Goal: Information Seeking & Learning: Understand process/instructions

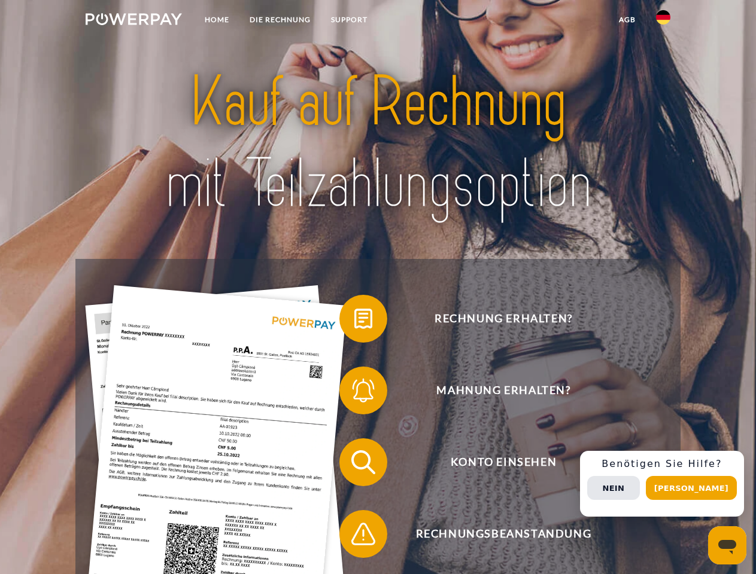
click at [133, 21] on img at bounding box center [134, 19] width 96 height 12
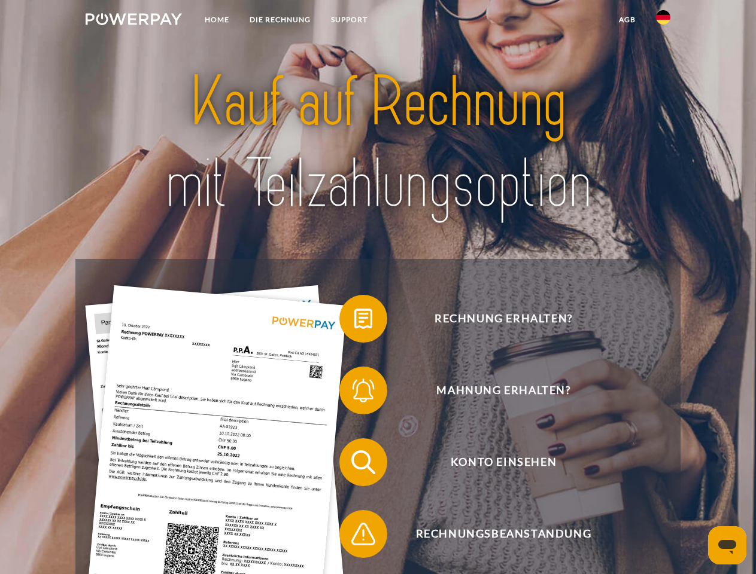
click at [663, 21] on img at bounding box center [663, 17] width 14 height 14
click at [627, 20] on link "agb" at bounding box center [627, 20] width 37 height 22
click at [354, 321] on span at bounding box center [345, 319] width 60 height 60
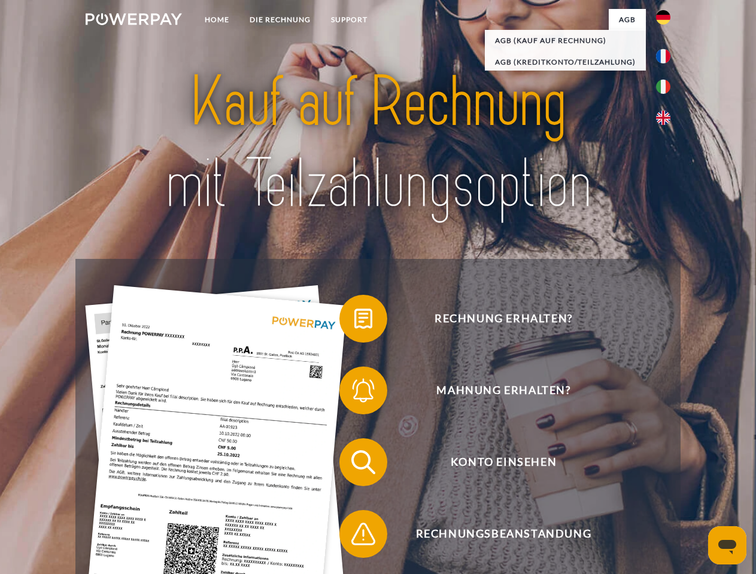
click at [354, 393] on span at bounding box center [345, 391] width 60 height 60
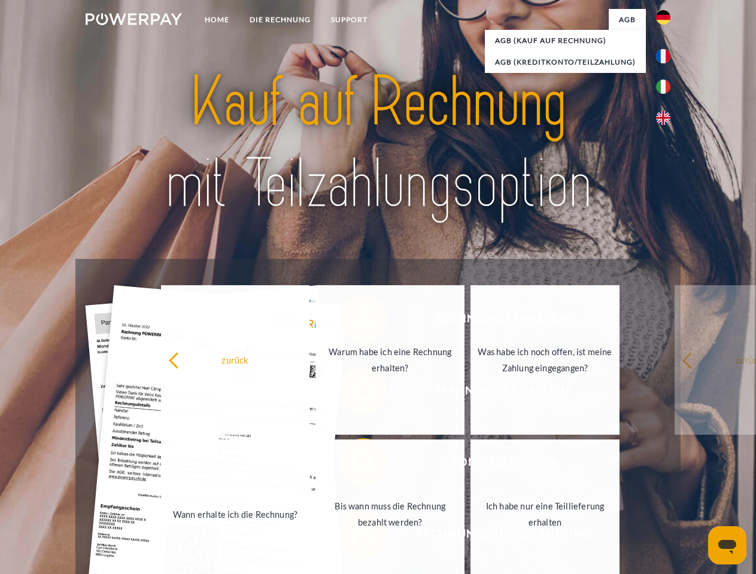
click at [354, 465] on link "Bis wann muss die Rechnung bezahlt werden?" at bounding box center [389, 515] width 149 height 150
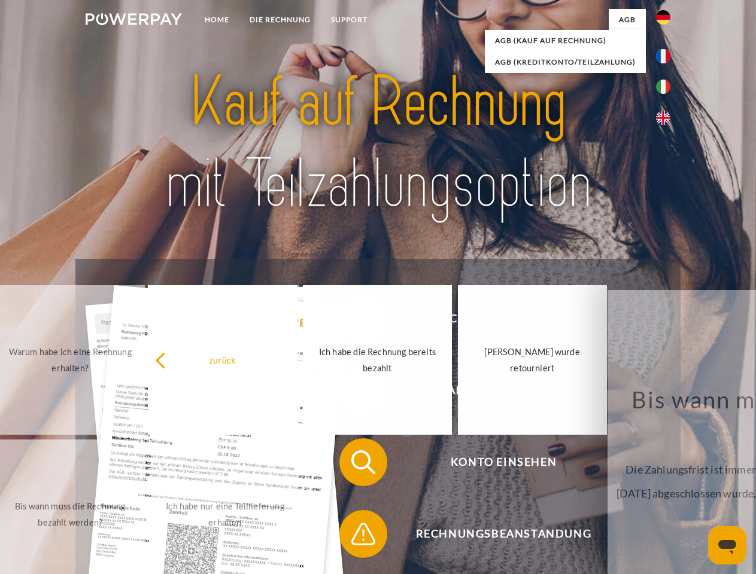
click at [354, 537] on span at bounding box center [345, 534] width 60 height 60
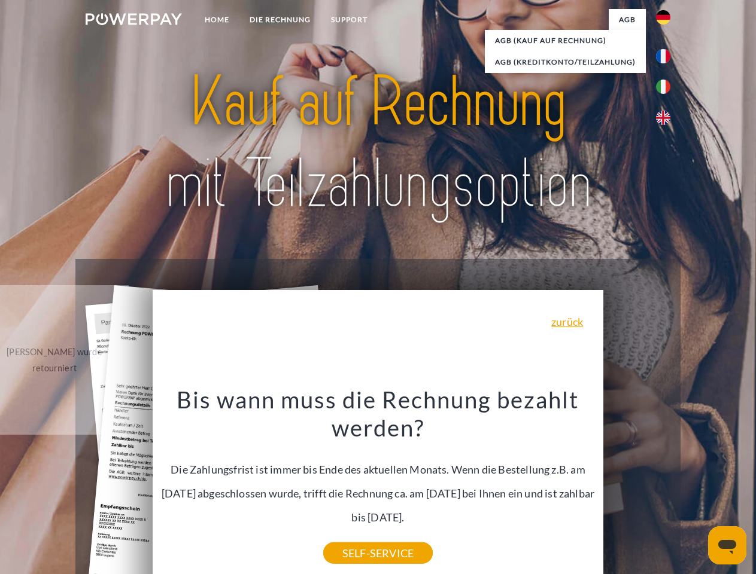
click at [666, 484] on div "Rechnung erhalten? Mahnung erhalten? Konto einsehen" at bounding box center [377, 498] width 604 height 479
click at [637, 486] on span "Konto einsehen" at bounding box center [503, 463] width 293 height 48
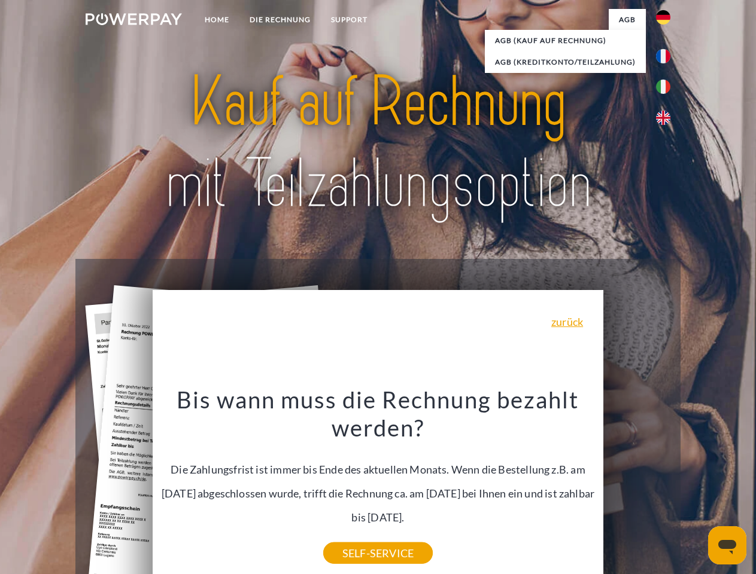
click at [695, 488] on header "Home DIE RECHNUNG SUPPORT" at bounding box center [378, 413] width 756 height 826
